Goal: Check status

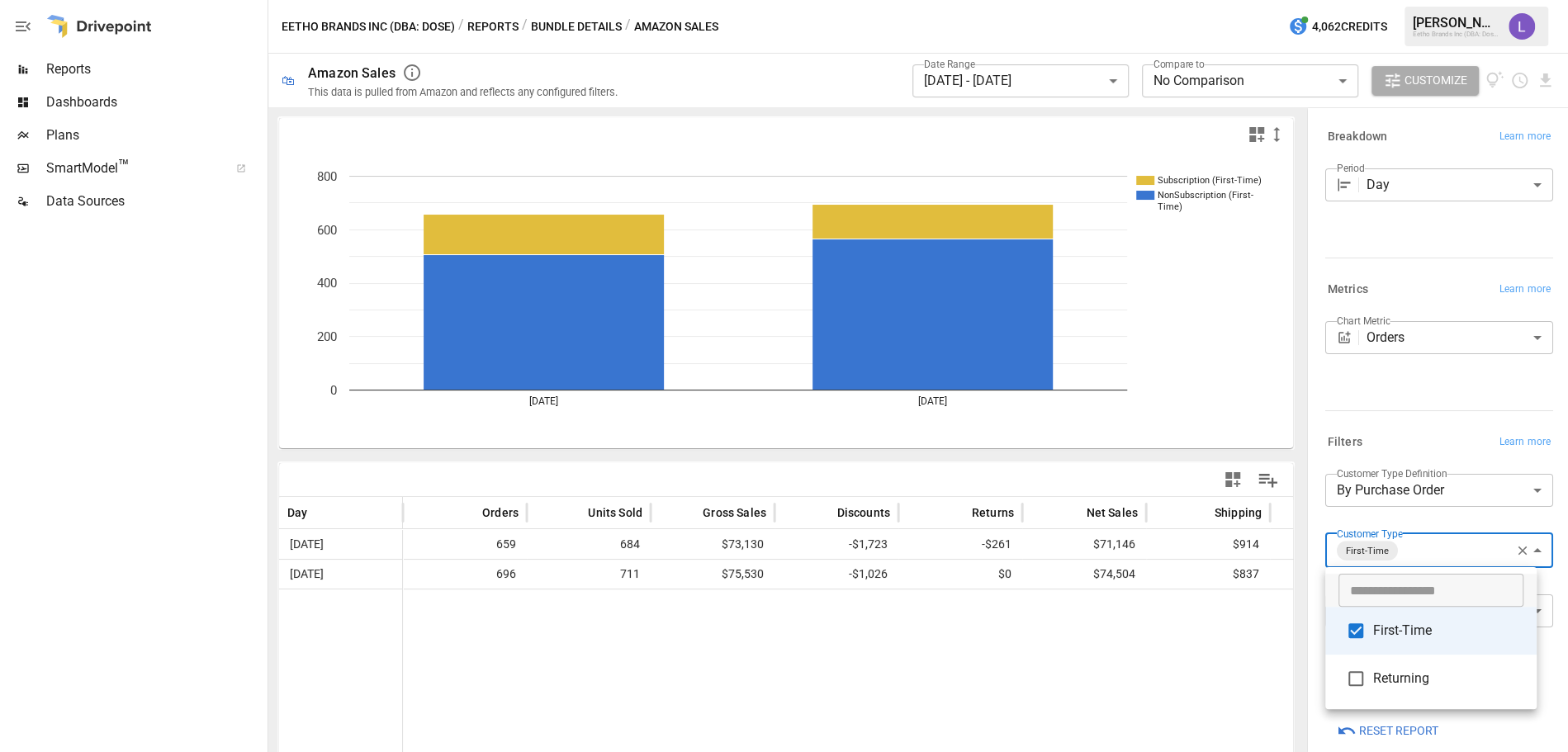
click at [1071, 72] on div at bounding box center [784, 376] width 1568 height 752
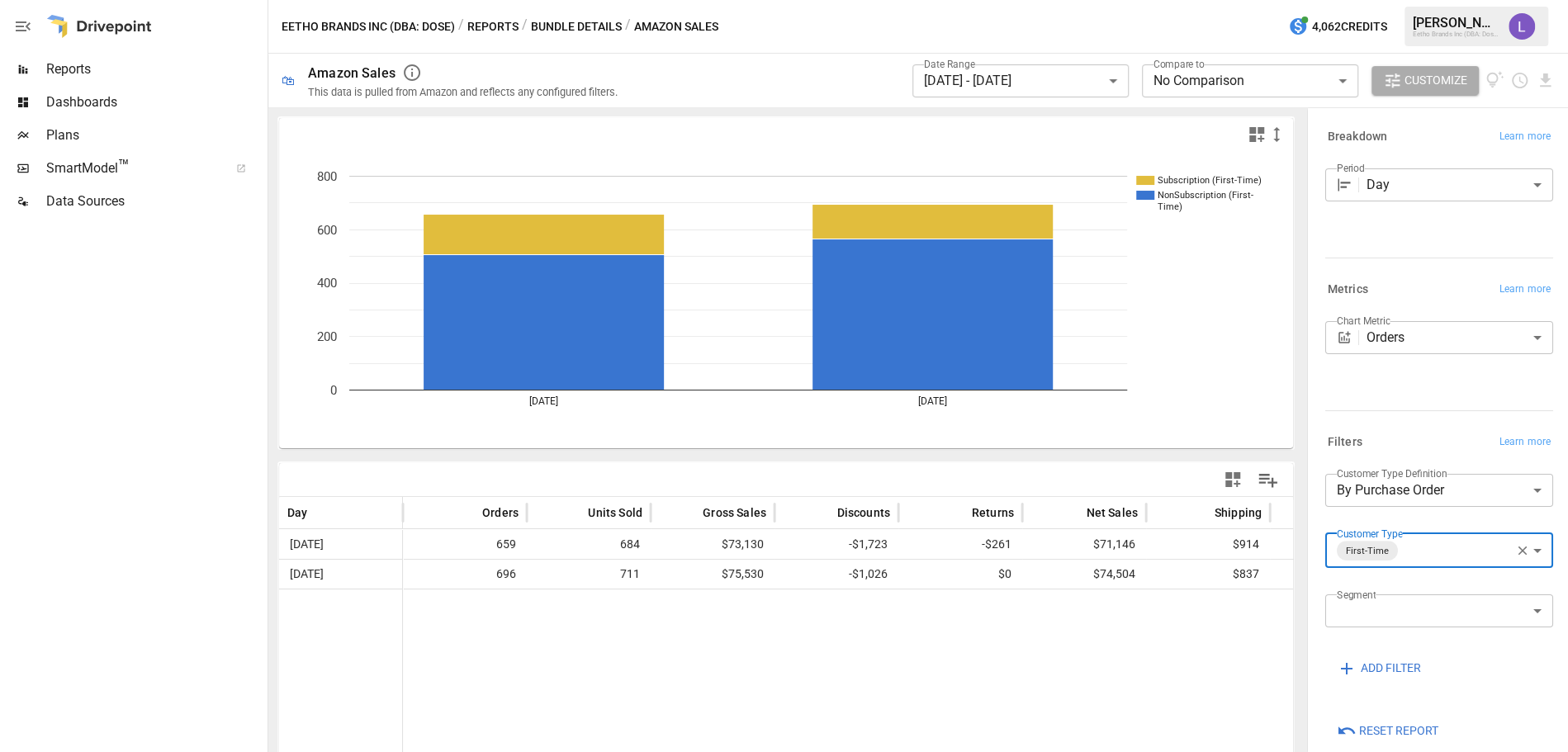
click at [1071, 0] on body "**********" at bounding box center [784, 0] width 1568 height 0
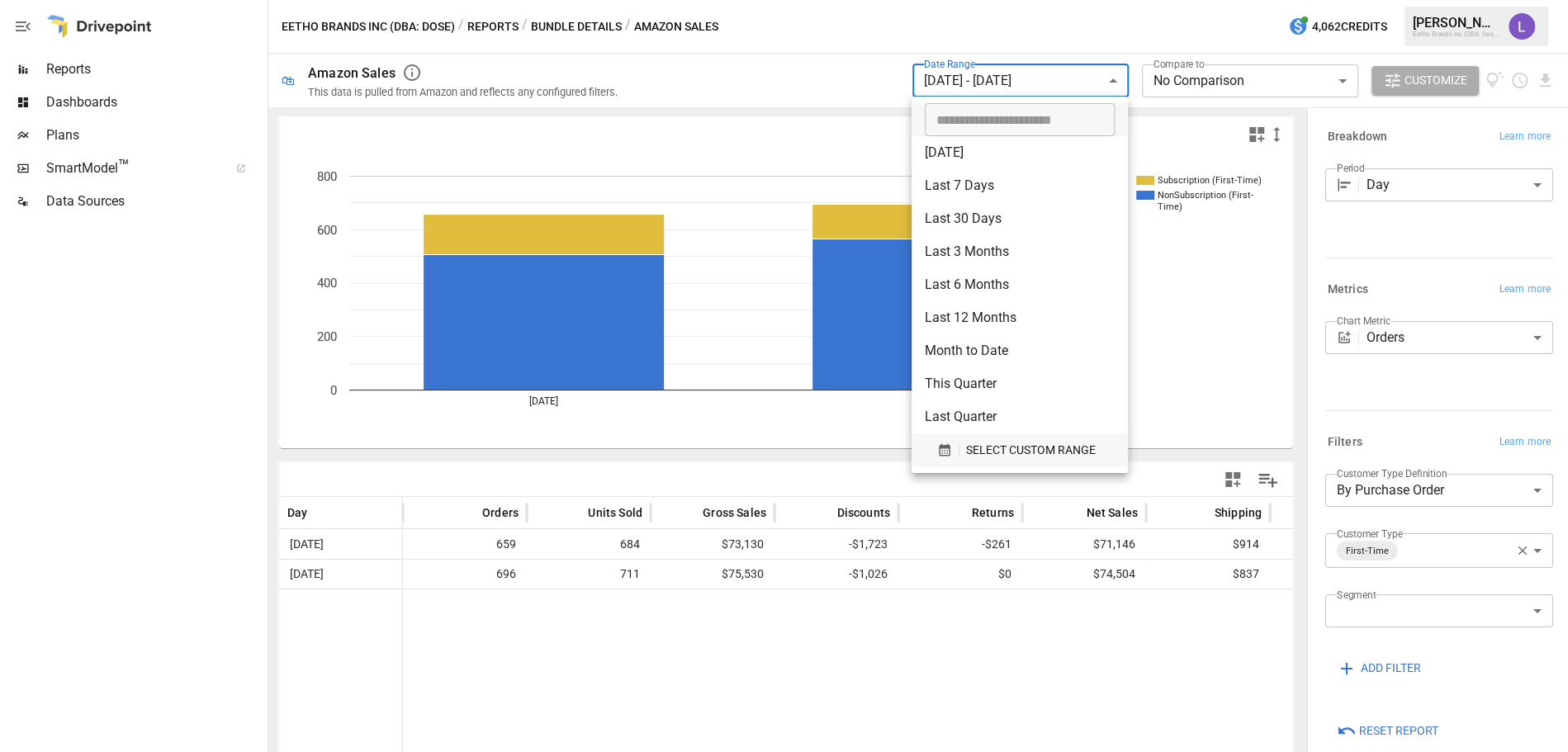
click at [976, 452] on span "SELECT CUSTOM RANGE" at bounding box center [1031, 450] width 130 height 21
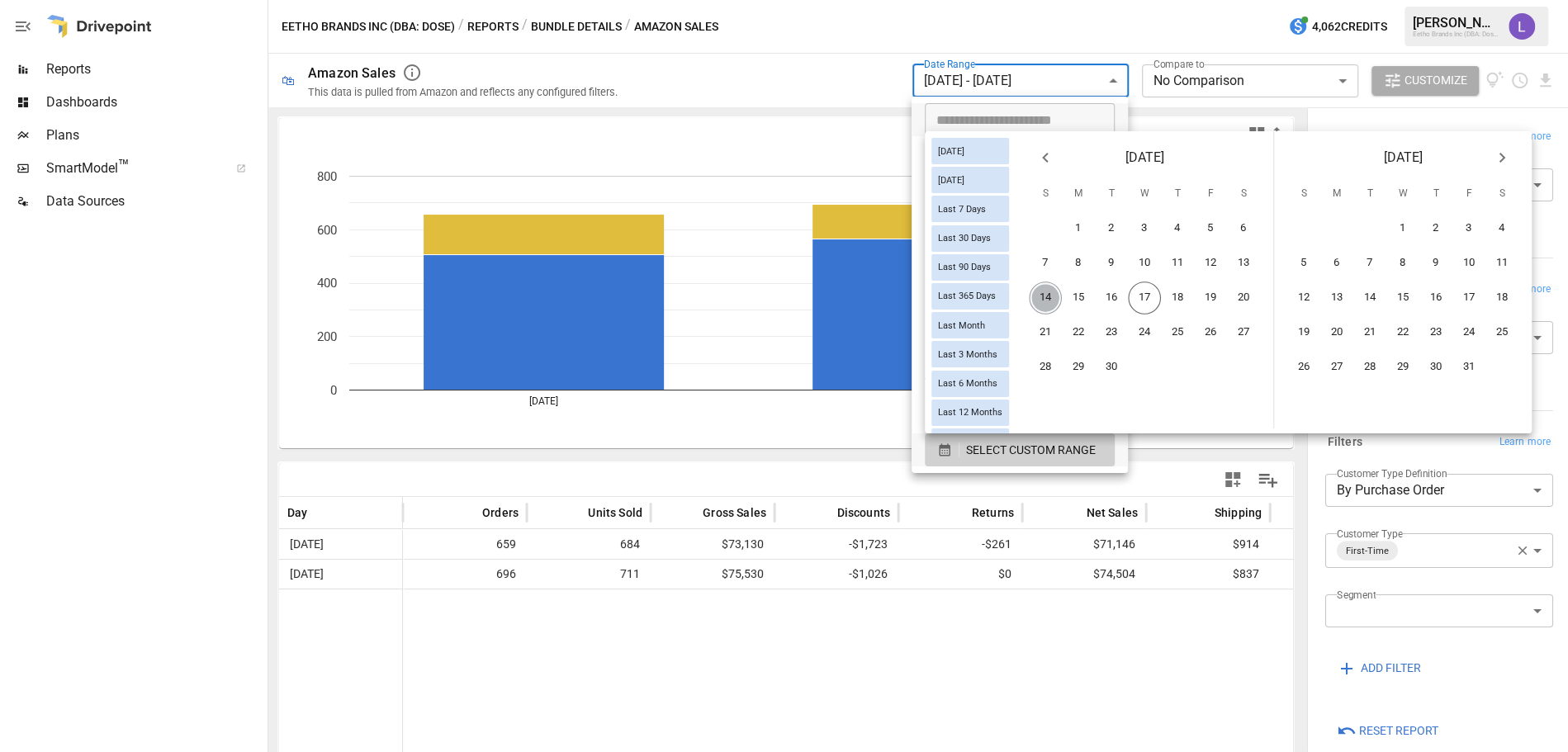
click at [1061, 298] on button "14" at bounding box center [1045, 298] width 33 height 33
click at [1127, 301] on button "16" at bounding box center [1111, 298] width 33 height 33
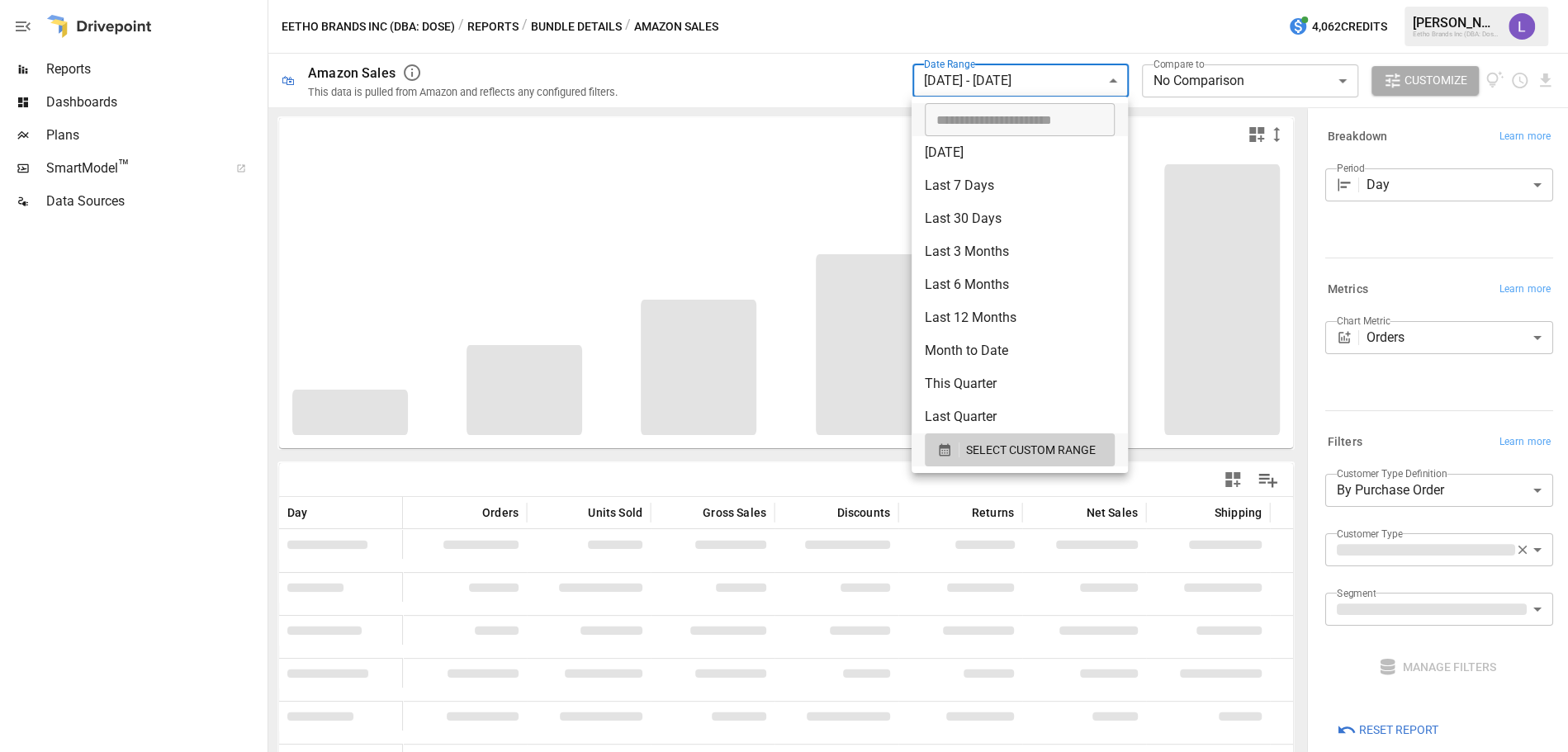
click at [781, 70] on div at bounding box center [784, 376] width 1568 height 752
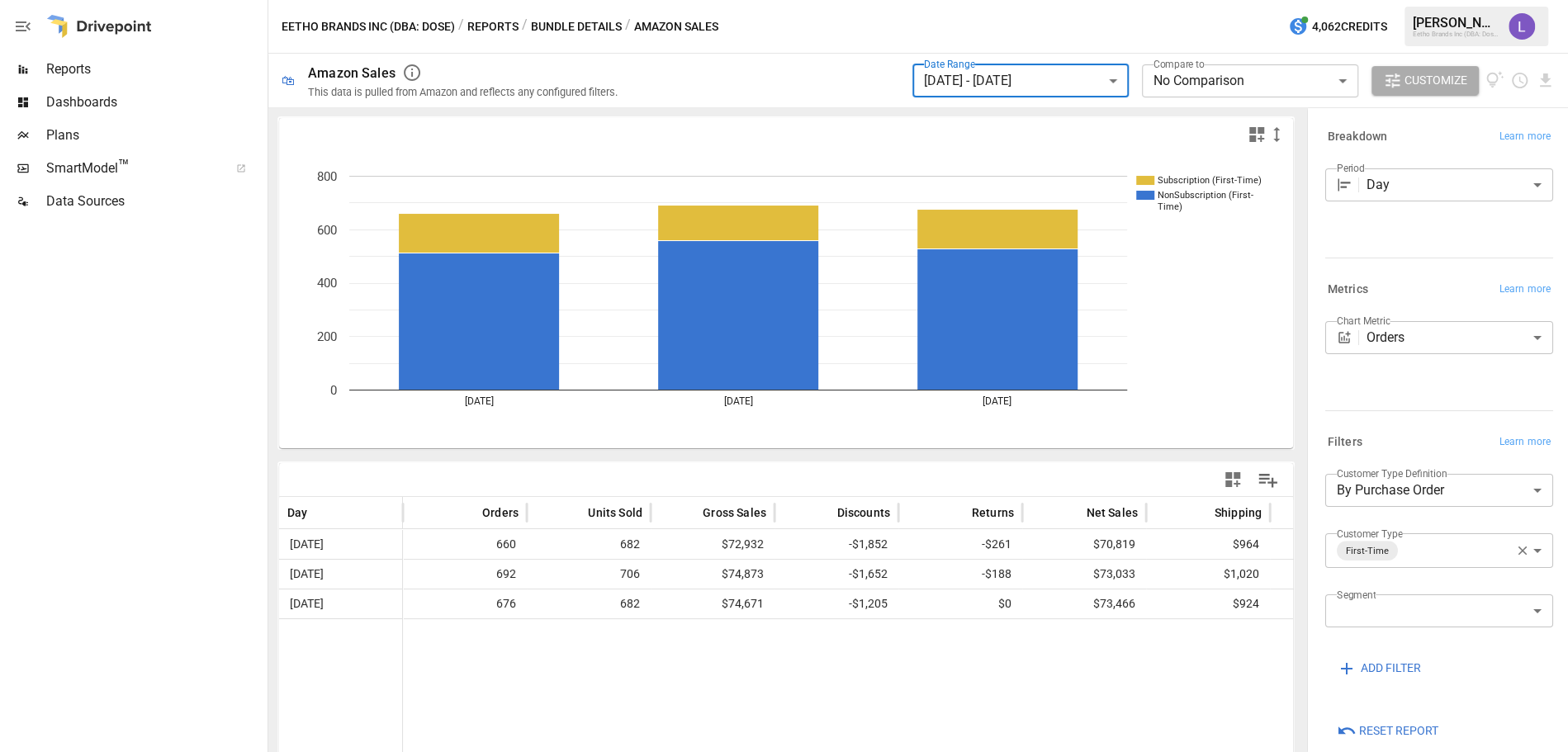
click at [1515, 548] on icon "button" at bounding box center [1522, 550] width 15 height 15
